Goal: Information Seeking & Learning: Learn about a topic

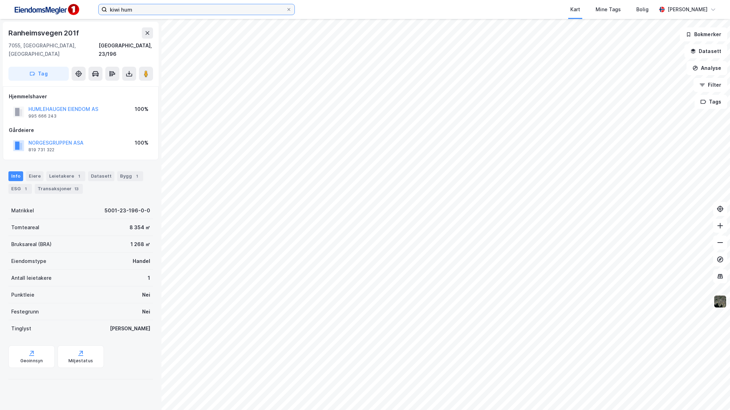
click at [264, 8] on input "kiwi hum" at bounding box center [196, 9] width 179 height 11
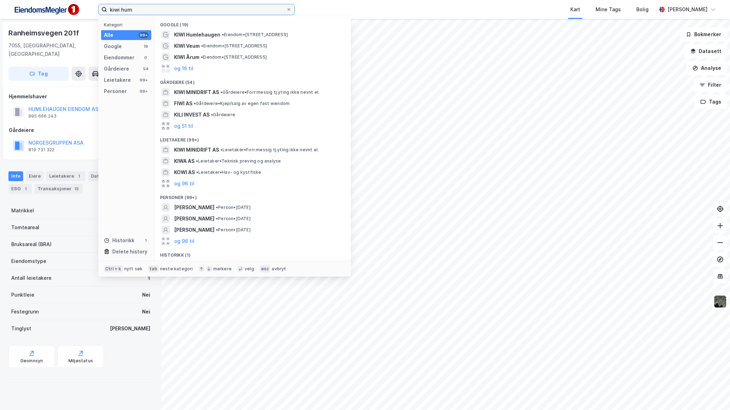
click at [264, 8] on input "kiwi hum" at bounding box center [196, 9] width 179 height 11
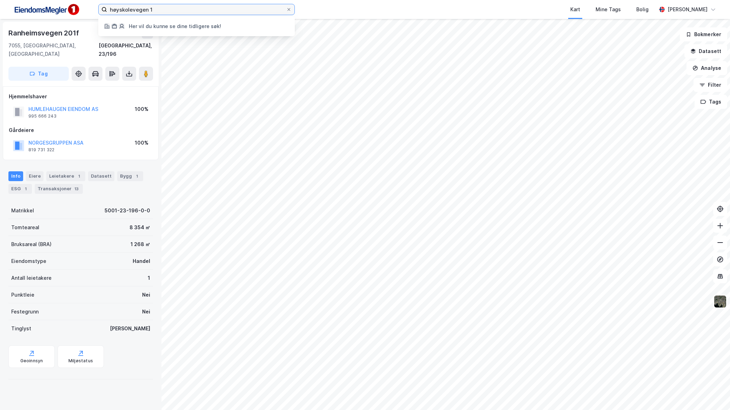
type input "høyskolevegen 1"
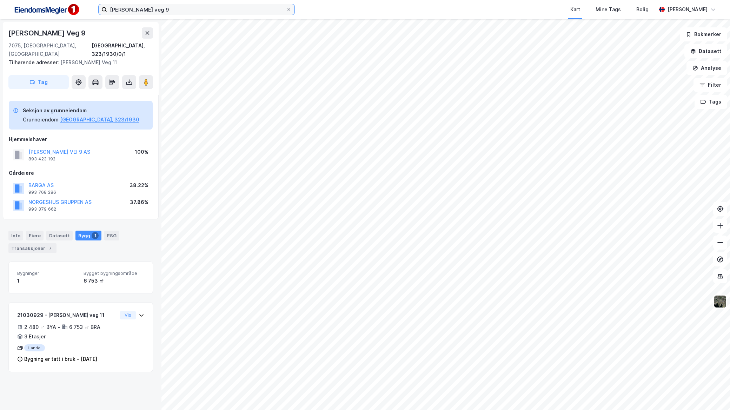
click at [198, 12] on input "ivar lykkes veg 9" at bounding box center [196, 9] width 179 height 11
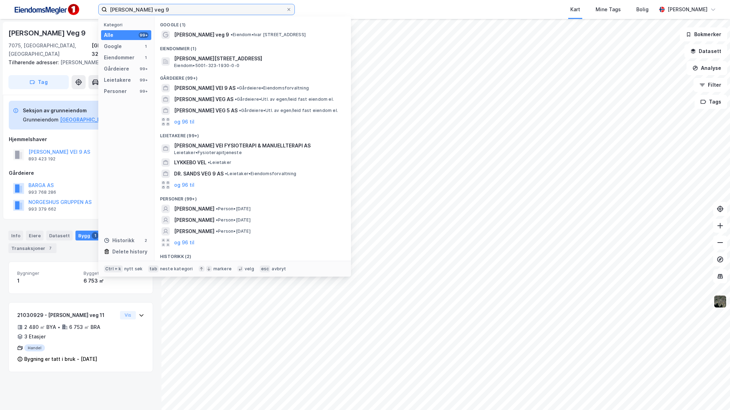
click at [198, 12] on input "ivar lykkes veg 9" at bounding box center [196, 9] width 179 height 11
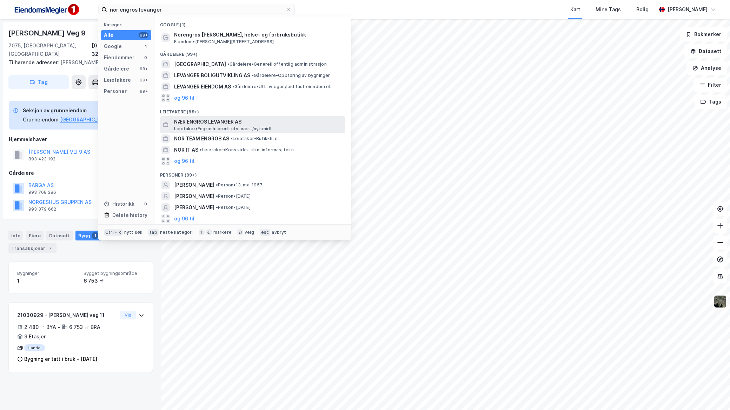
click at [269, 120] on span "NÆR ENGROS LEVANGER AS" at bounding box center [258, 122] width 168 height 8
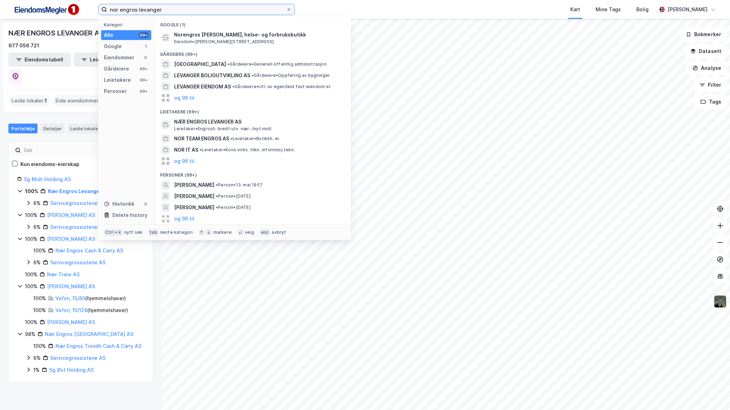
drag, startPoint x: 185, startPoint y: 11, endPoint x: 18, endPoint y: 11, distance: 167.7
click at [18, 11] on div "nor engros levanger Kategori Alle 99+ Google 1 Eiendommer 0 Gårdeiere 99+ Leiet…" at bounding box center [365, 9] width 730 height 19
type input "l"
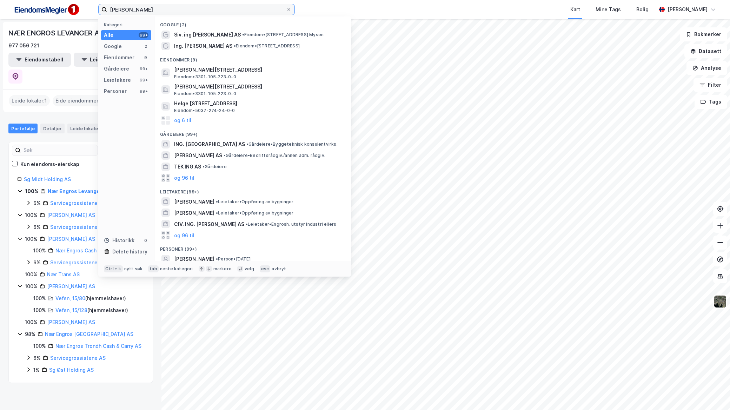
type input "helge"
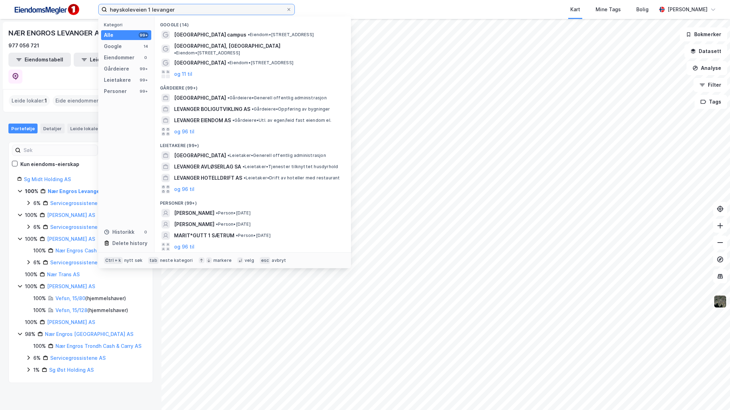
click at [175, 5] on input "høyskoleveien 1 levanger" at bounding box center [196, 9] width 179 height 11
click at [213, 7] on input "høyskoleveien 1 levanger" at bounding box center [196, 9] width 179 height 11
click at [139, 9] on input "høyskoleveien 1 levanger" at bounding box center [196, 9] width 179 height 11
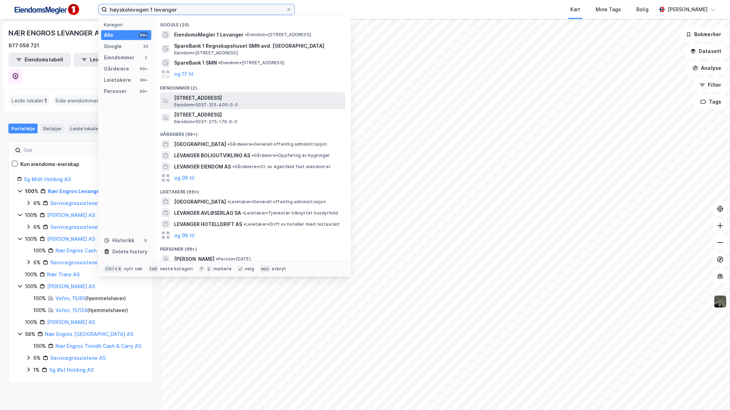
type input "høyskolevegen 1 levanger"
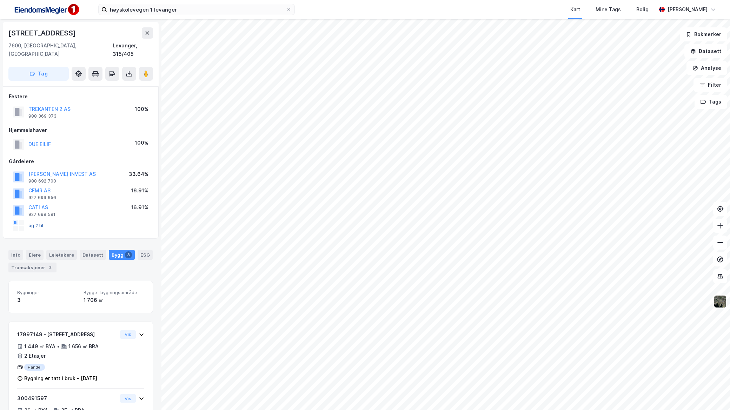
click at [0, 0] on button "og 2 til" at bounding box center [0, 0] width 0 height 0
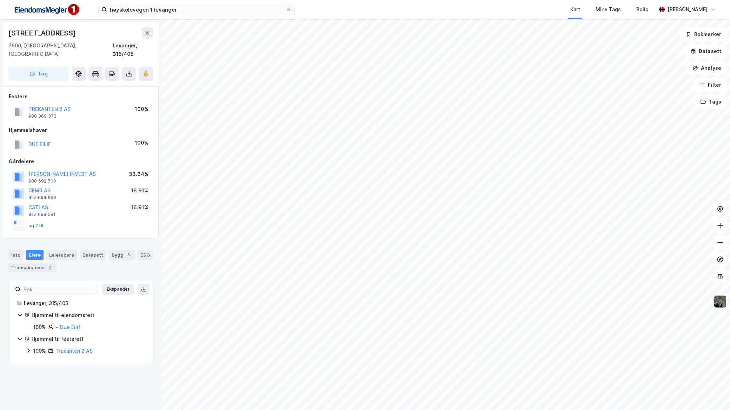
click at [35, 220] on div "og 2 til" at bounding box center [28, 225] width 31 height 11
click at [0, 0] on button "og 2 til" at bounding box center [0, 0] width 0 height 0
click at [22, 262] on div "Transaksjoner 2" at bounding box center [32, 267] width 48 height 10
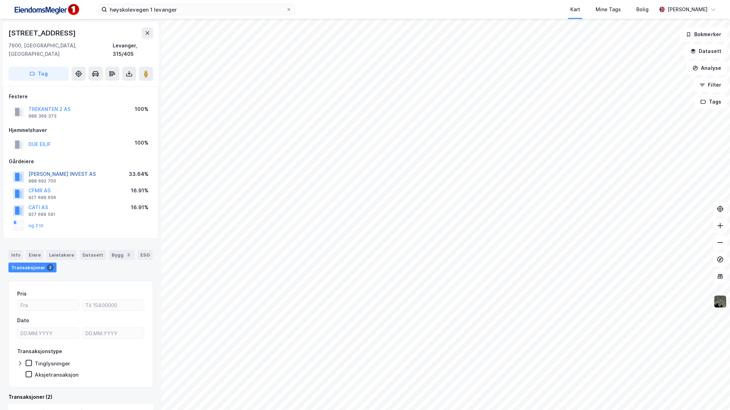
click at [0, 0] on button "FRITHJOF ANDERSSEN INVEST AS" at bounding box center [0, 0] width 0 height 0
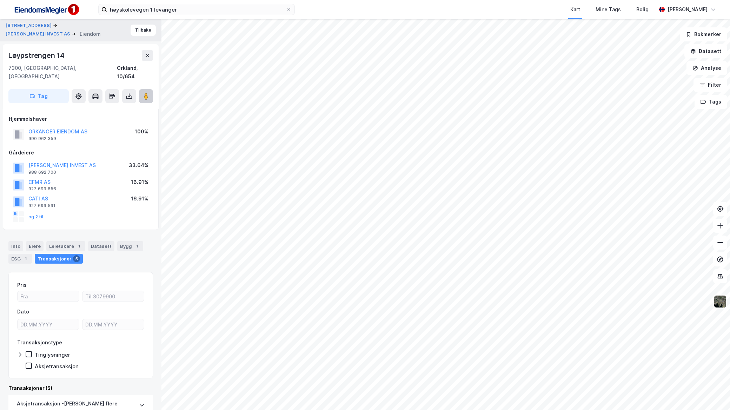
click at [151, 91] on button at bounding box center [146, 96] width 14 height 14
click at [150, 91] on button at bounding box center [146, 96] width 14 height 14
